Goal: Find specific page/section: Find specific page/section

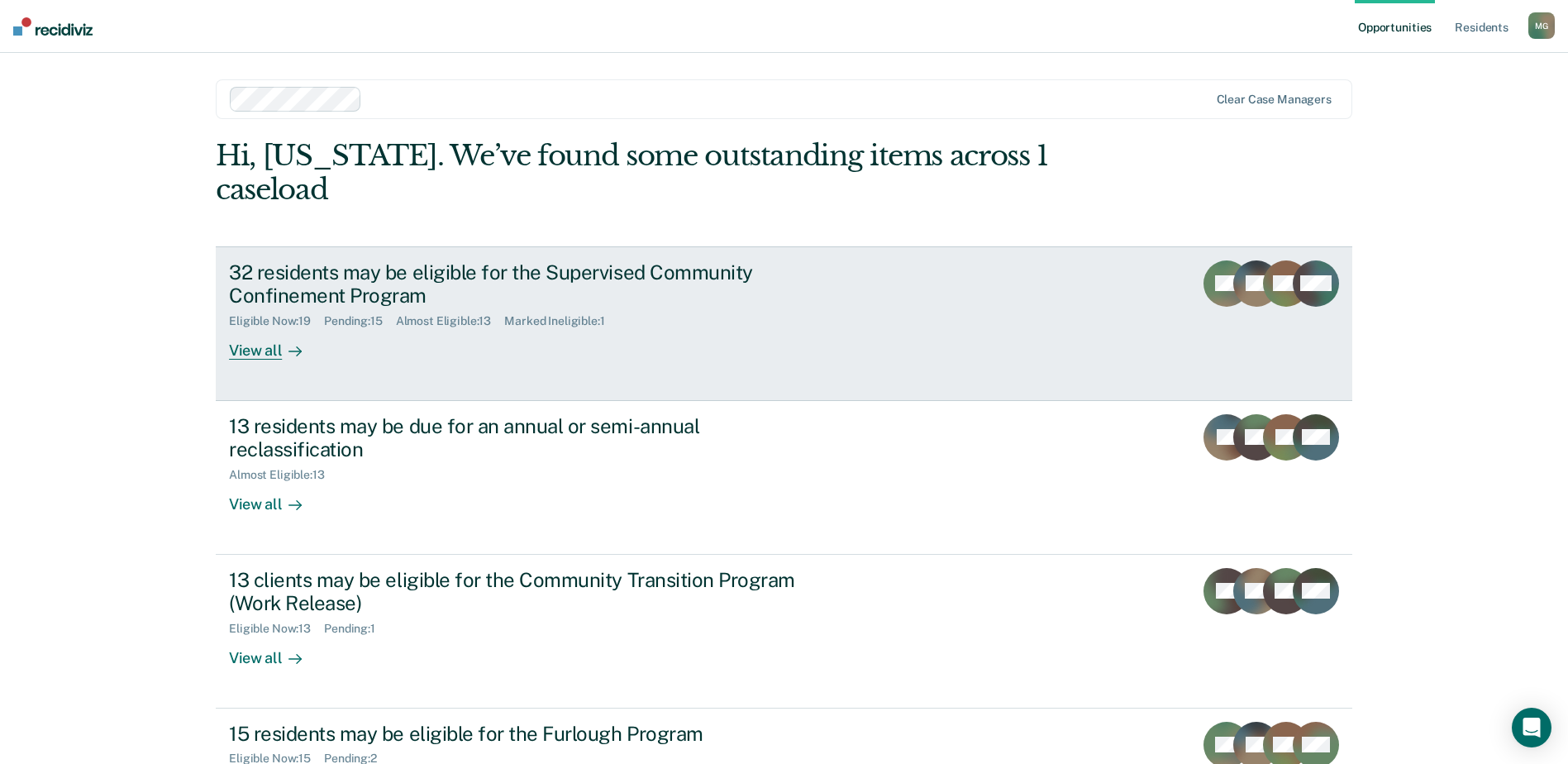
click at [266, 328] on div "View all" at bounding box center [275, 344] width 93 height 32
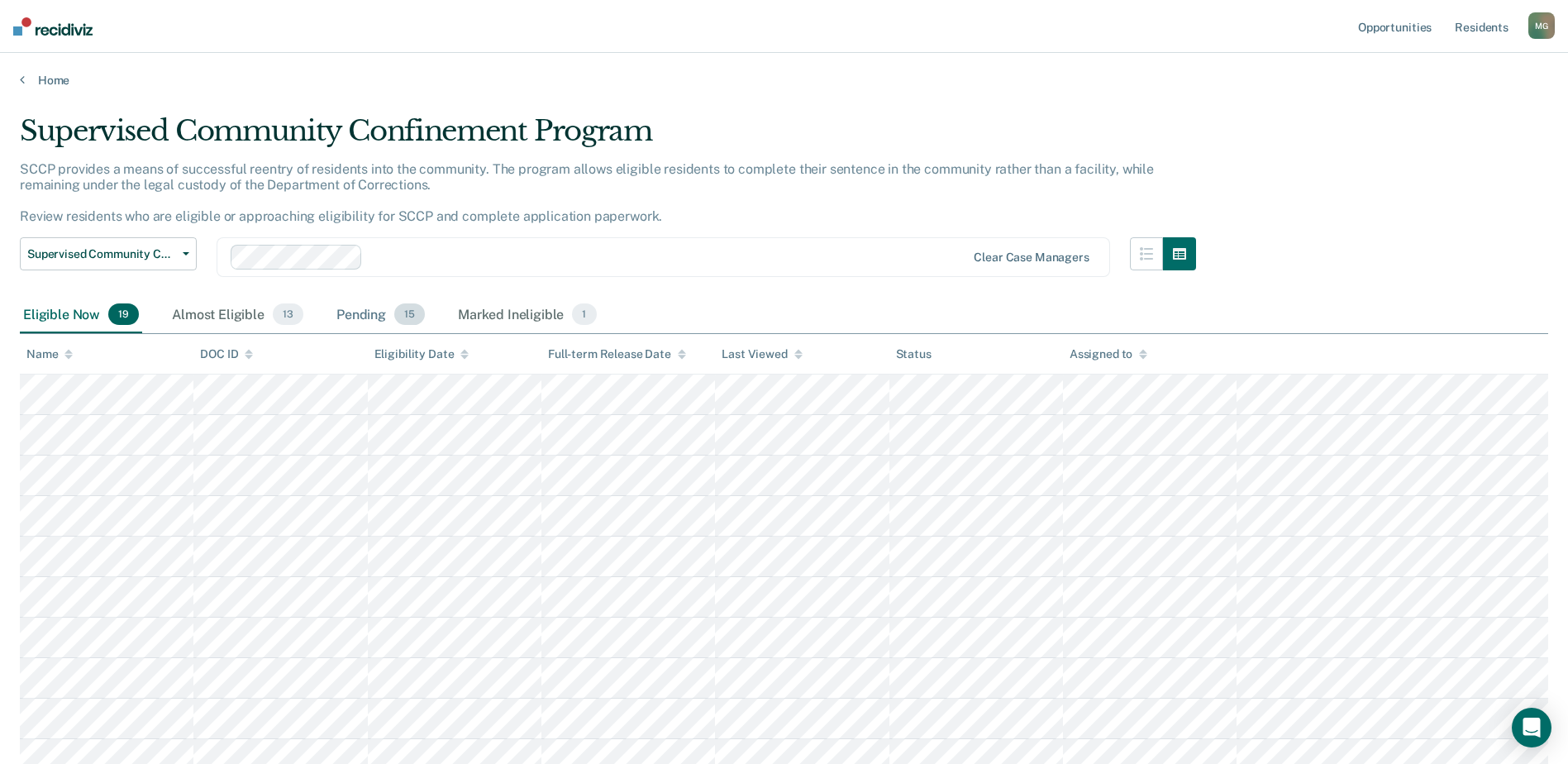
click at [368, 314] on div "Pending 15" at bounding box center [380, 314] width 95 height 36
